Goal: Task Accomplishment & Management: Complete application form

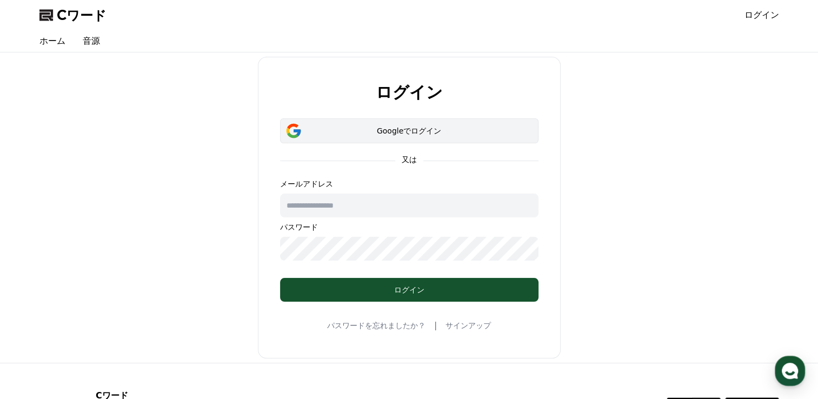
click at [377, 92] on div "Googleでログイン" at bounding box center [409, 130] width 227 height 11
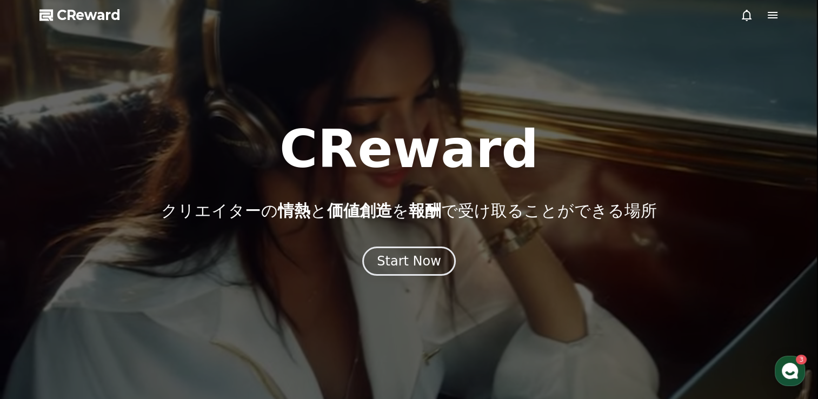
click at [773, 17] on icon at bounding box center [773, 15] width 10 height 6
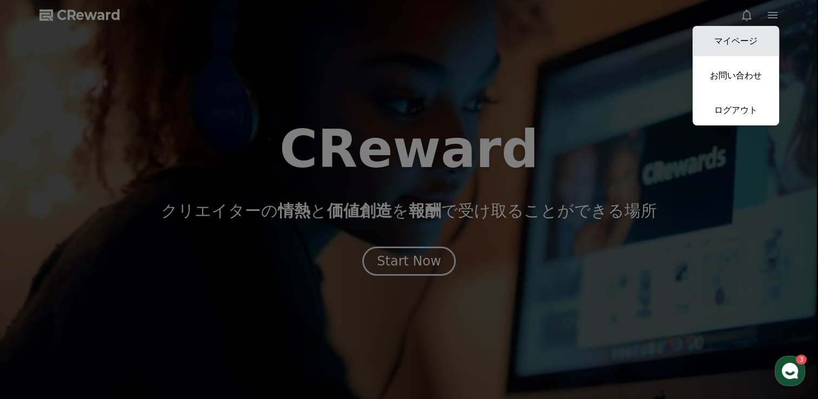
click at [744, 41] on link "マイページ" at bounding box center [736, 41] width 87 height 30
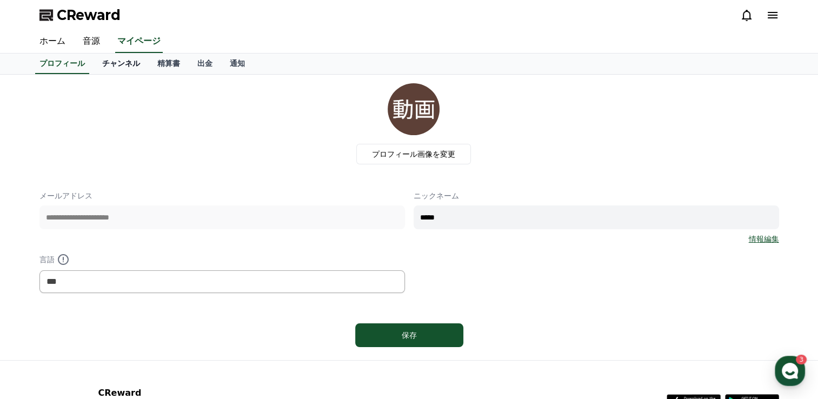
click at [102, 59] on link "チャンネル" at bounding box center [121, 64] width 55 height 21
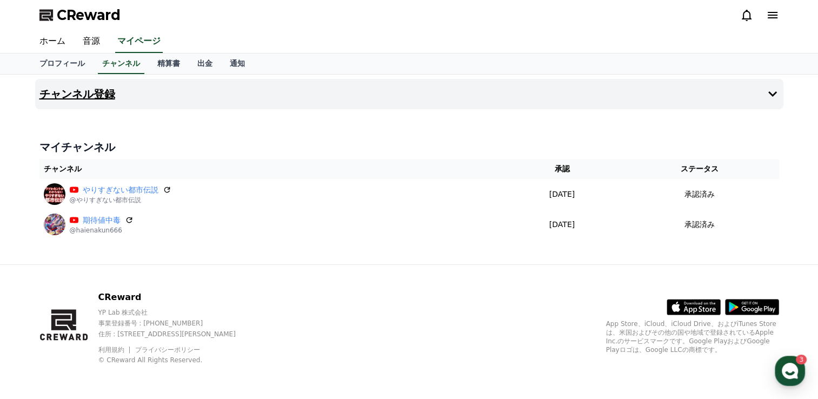
click at [91, 94] on h4 "チャンネル登録" at bounding box center [77, 94] width 76 height 12
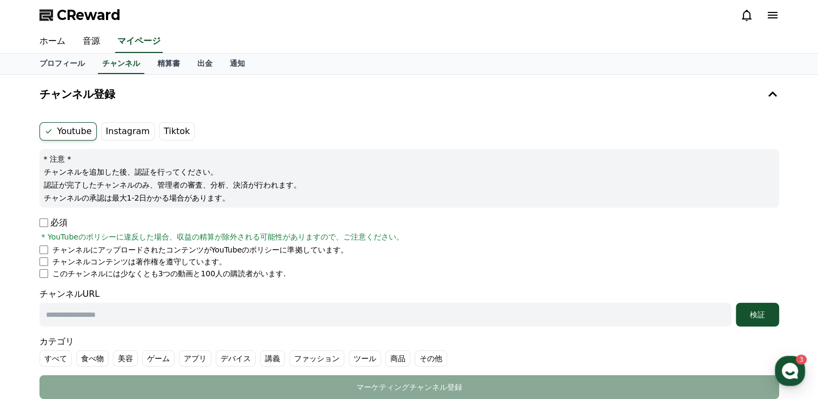
click at [79, 131] on label "Youtube" at bounding box center [67, 131] width 57 height 18
click at [774, 17] on icon at bounding box center [772, 15] width 13 height 13
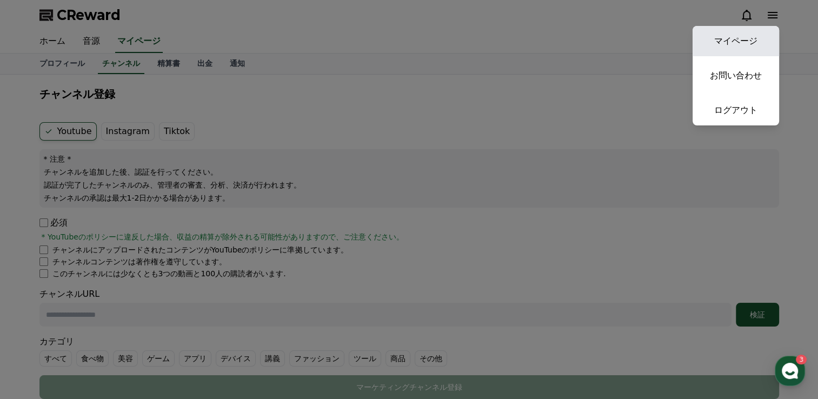
click at [754, 38] on link "マイページ" at bounding box center [736, 41] width 87 height 30
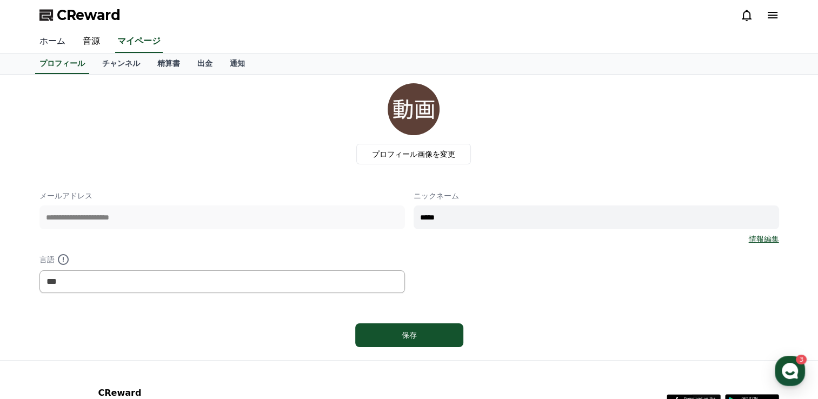
click at [45, 42] on link "ホーム" at bounding box center [52, 41] width 43 height 23
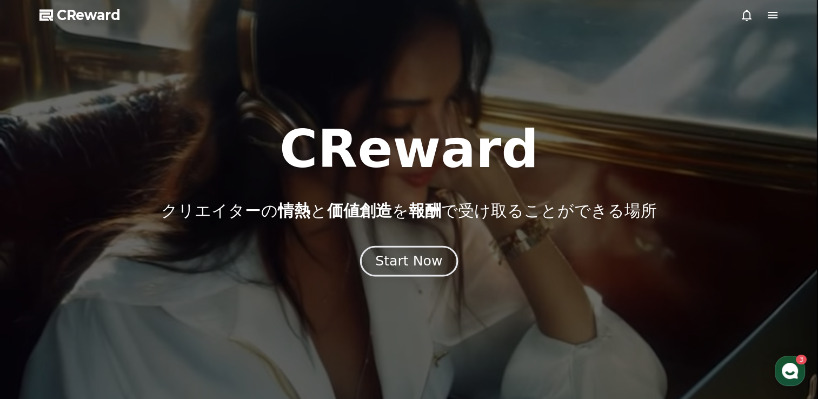
click at [433, 261] on div "Start Now" at bounding box center [408, 261] width 67 height 18
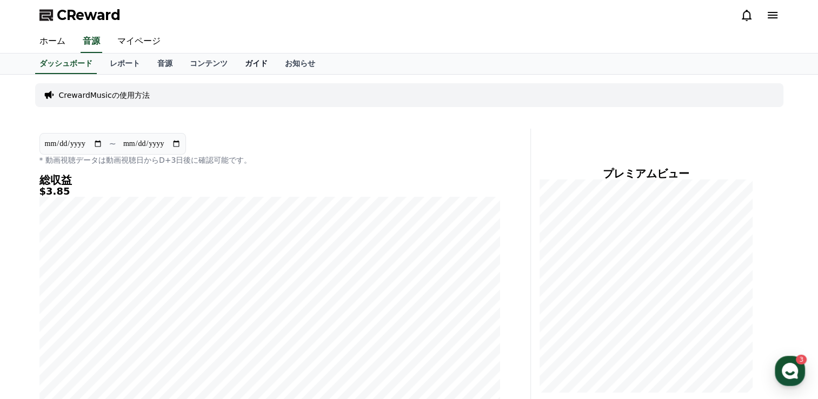
click at [236, 64] on link "ガイド" at bounding box center [256, 64] width 40 height 21
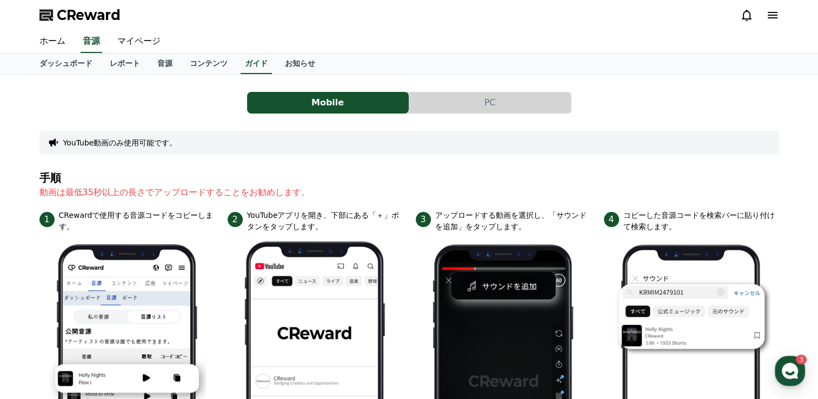
click at [436, 104] on button "PC" at bounding box center [490, 103] width 162 height 22
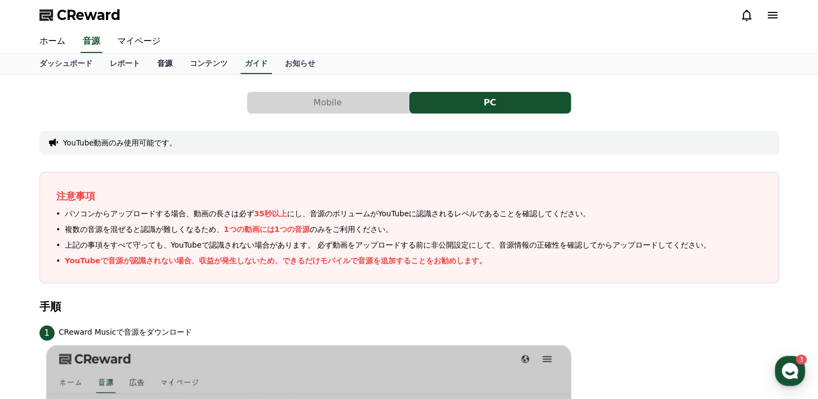
click at [155, 62] on link "音源" at bounding box center [165, 64] width 32 height 21
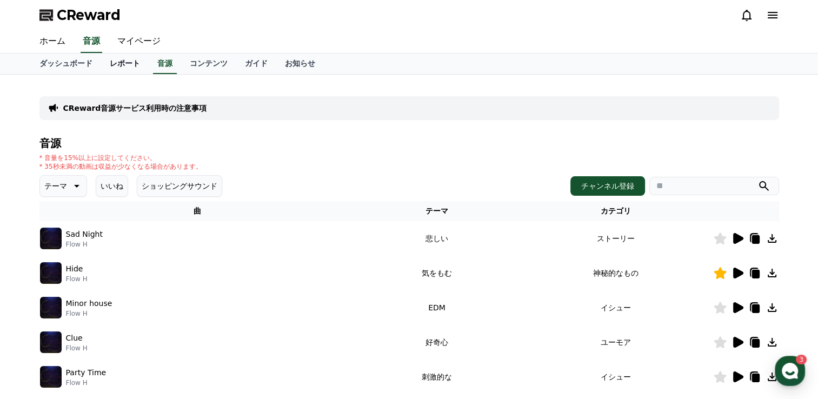
click at [115, 63] on link "レポート" at bounding box center [125, 64] width 48 height 21
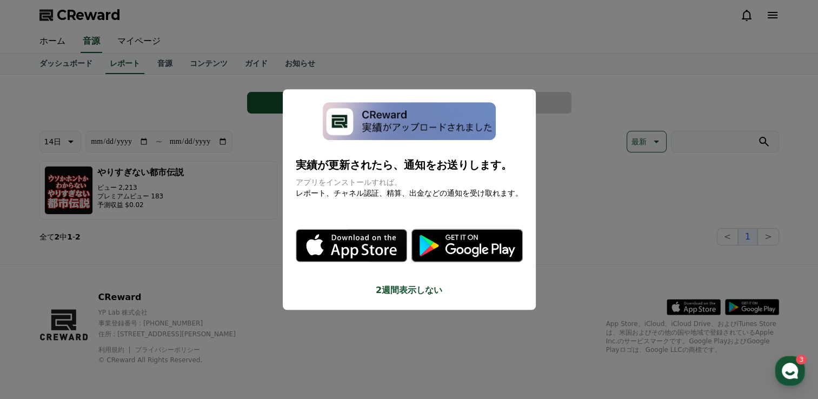
click at [70, 68] on button "close modal" at bounding box center [409, 199] width 818 height 399
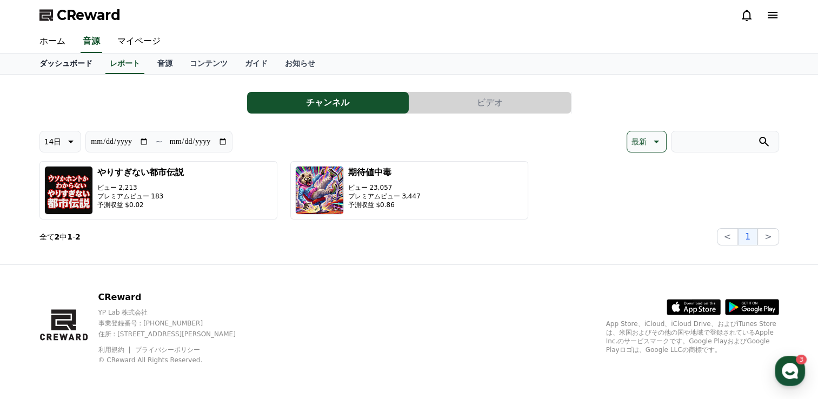
click at [59, 70] on link "ダッシュボード" at bounding box center [66, 64] width 70 height 21
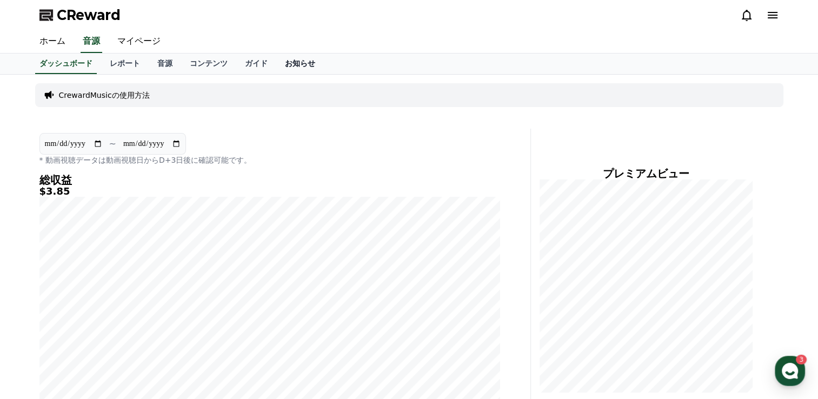
click at [276, 67] on link "お知らせ" at bounding box center [300, 64] width 48 height 21
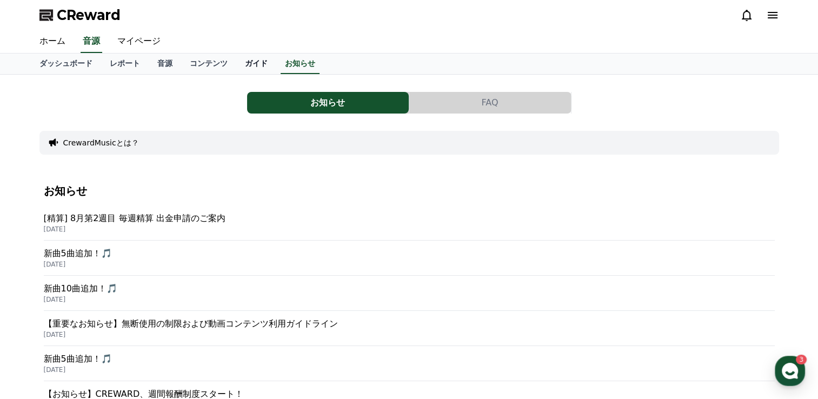
click at [236, 66] on link "ガイド" at bounding box center [256, 64] width 40 height 21
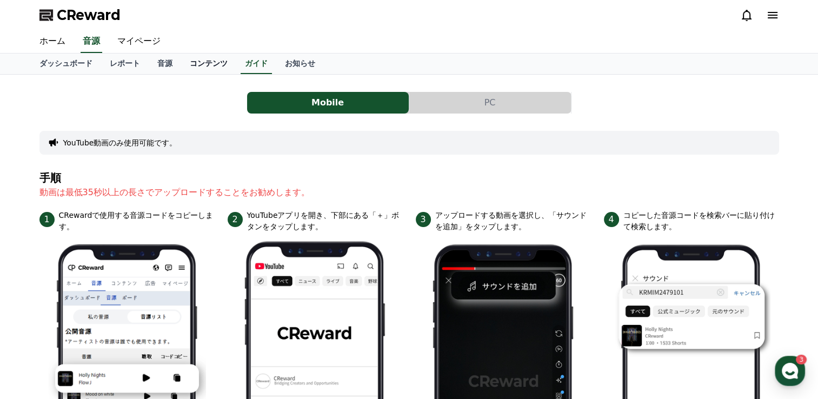
click at [190, 65] on link "コンテンツ" at bounding box center [208, 64] width 55 height 21
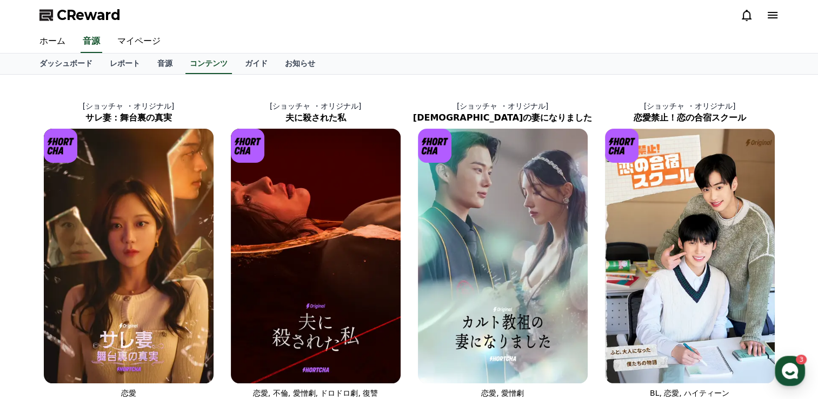
click at [770, 16] on icon at bounding box center [772, 15] width 13 height 13
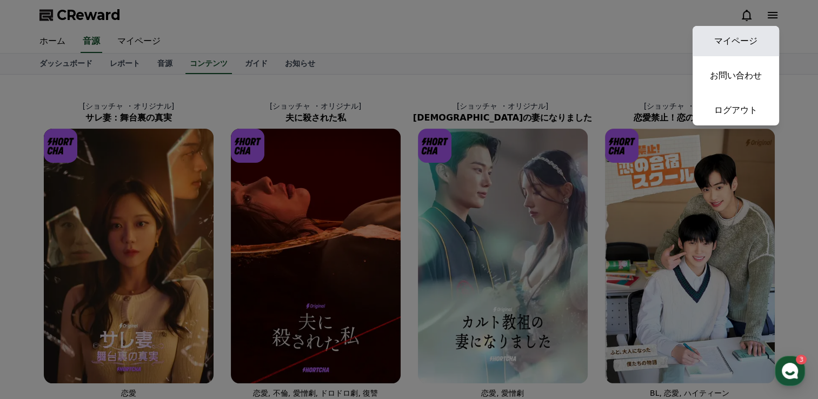
click at [740, 47] on link "マイページ" at bounding box center [736, 41] width 87 height 30
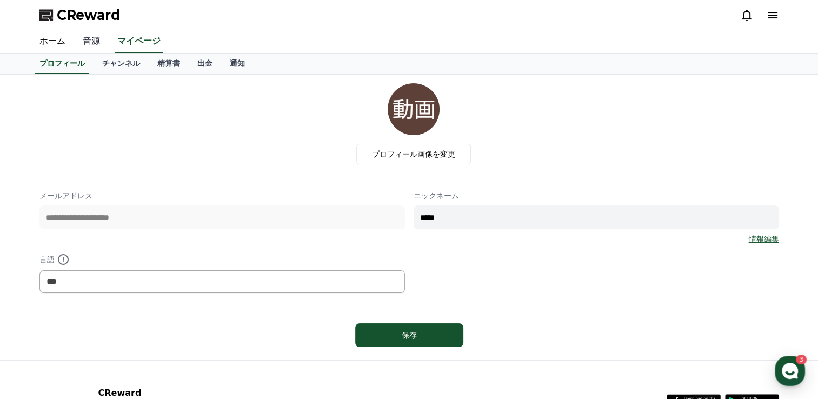
click at [85, 46] on link "音源" at bounding box center [91, 41] width 35 height 23
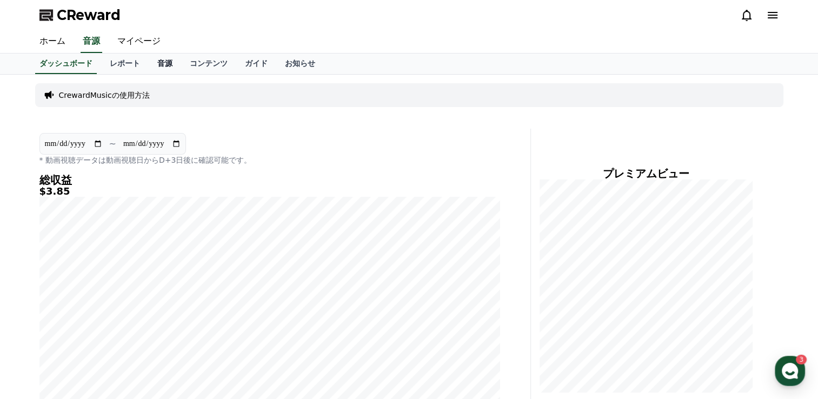
click at [149, 61] on link "音源" at bounding box center [165, 64] width 32 height 21
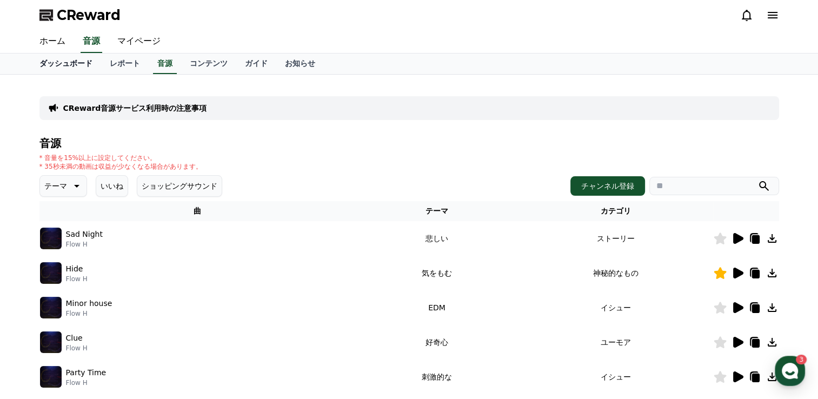
click at [70, 62] on link "ダッシュボード" at bounding box center [66, 64] width 70 height 21
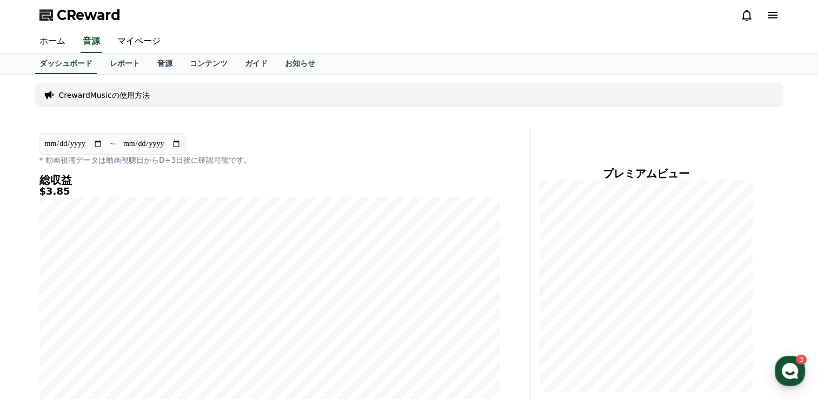
click at [39, 43] on link "ホーム" at bounding box center [52, 41] width 43 height 23
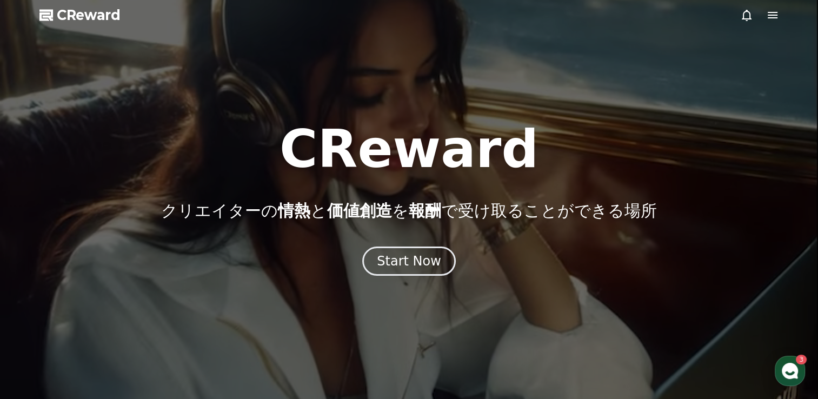
click at [773, 14] on icon at bounding box center [772, 15] width 13 height 13
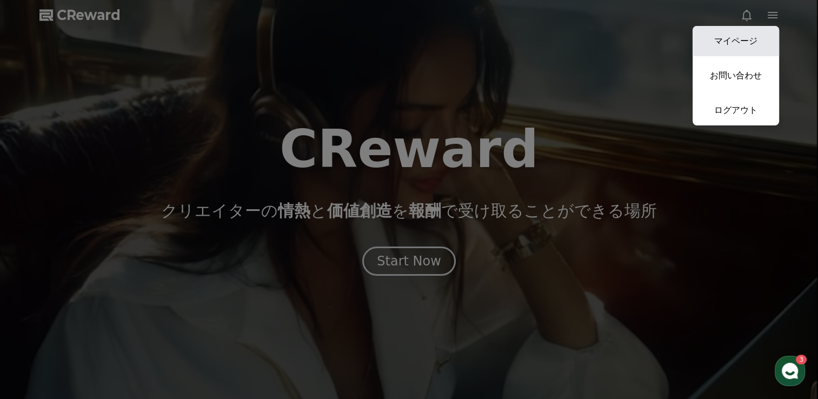
click at [749, 40] on link "マイページ" at bounding box center [736, 41] width 87 height 30
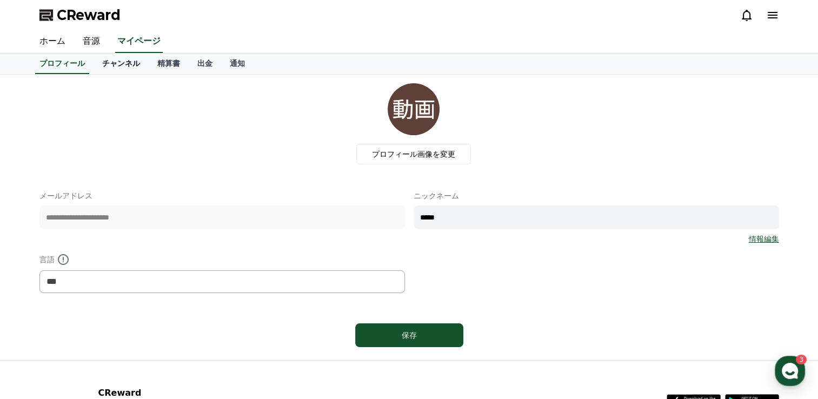
click at [109, 65] on link "チャンネル" at bounding box center [121, 64] width 55 height 21
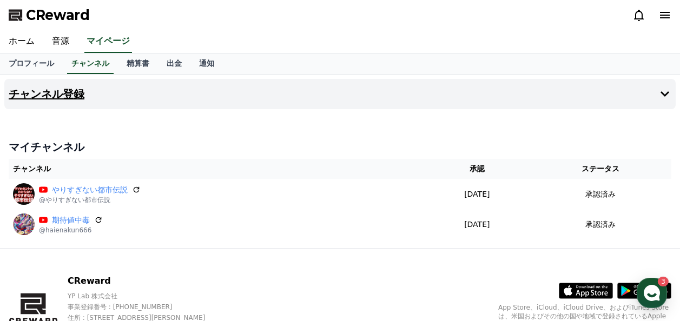
click at [42, 103] on button "チャンネル登録" at bounding box center [339, 94] width 671 height 30
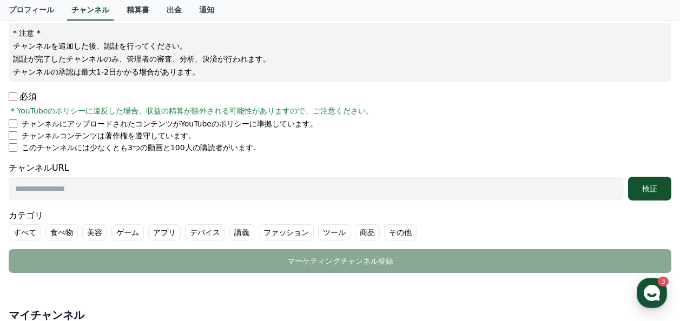
scroll to position [162, 0]
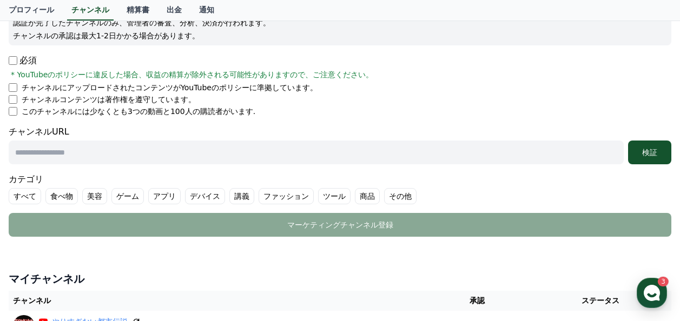
click at [94, 151] on input "text" at bounding box center [316, 153] width 615 height 24
paste input "**********"
type input "**********"
click at [384, 198] on label "その他" at bounding box center [400, 196] width 32 height 16
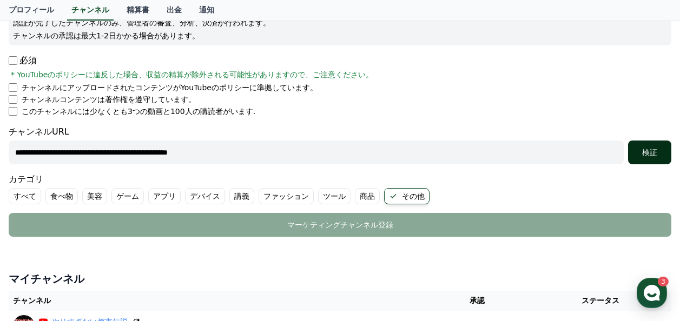
click at [659, 157] on div "検証" at bounding box center [649, 152] width 35 height 11
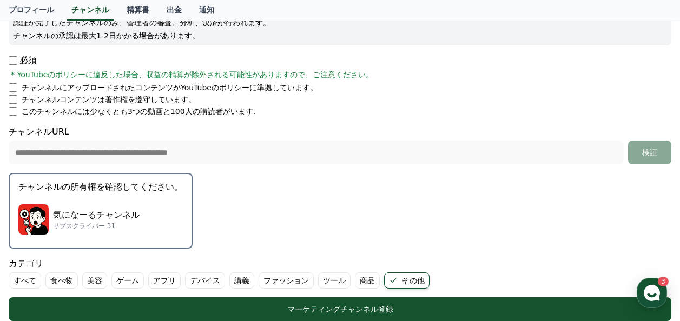
click at [91, 209] on p "気になーるチャンネル" at bounding box center [96, 215] width 87 height 13
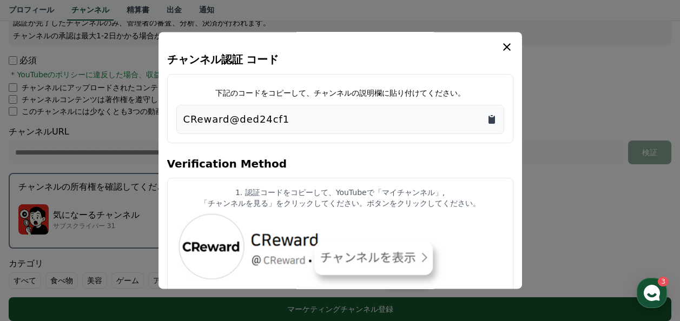
click at [494, 118] on icon "Copy to clipboard" at bounding box center [491, 120] width 6 height 8
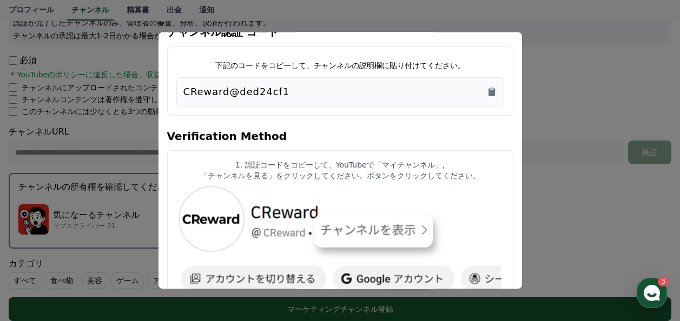
scroll to position [0, 0]
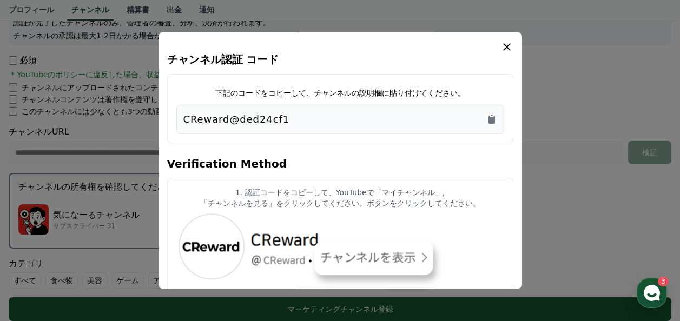
click at [507, 53] on icon "modal" at bounding box center [506, 47] width 13 height 13
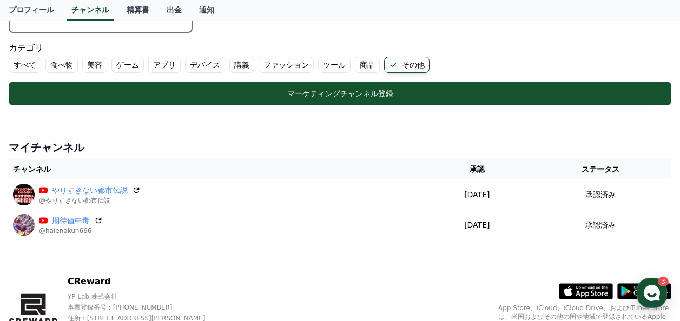
scroll to position [379, 0]
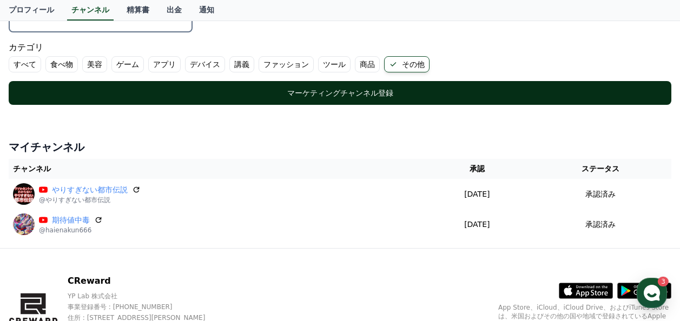
click at [246, 96] on div "マーケティングチャンネル登録" at bounding box center [339, 93] width 619 height 11
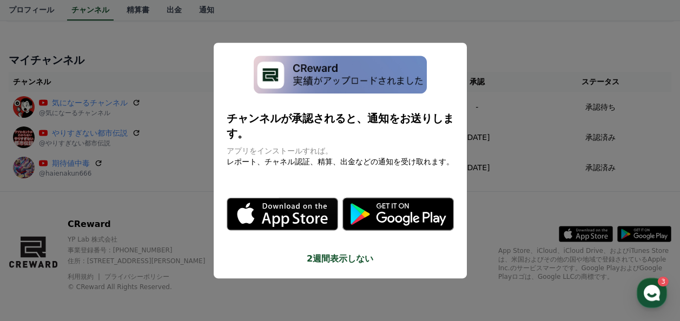
click at [362, 259] on div "チャンネルが承認されると、通知をお送りします。 アプリをインストールすれば。 レポート、チャネル認証、精算、出金などの通知を受け取れます。 .st0 { fi…" at bounding box center [340, 161] width 253 height 236
click at [353, 253] on button "2週間表示しない" at bounding box center [340, 259] width 227 height 13
